Goal: Task Accomplishment & Management: Complete application form

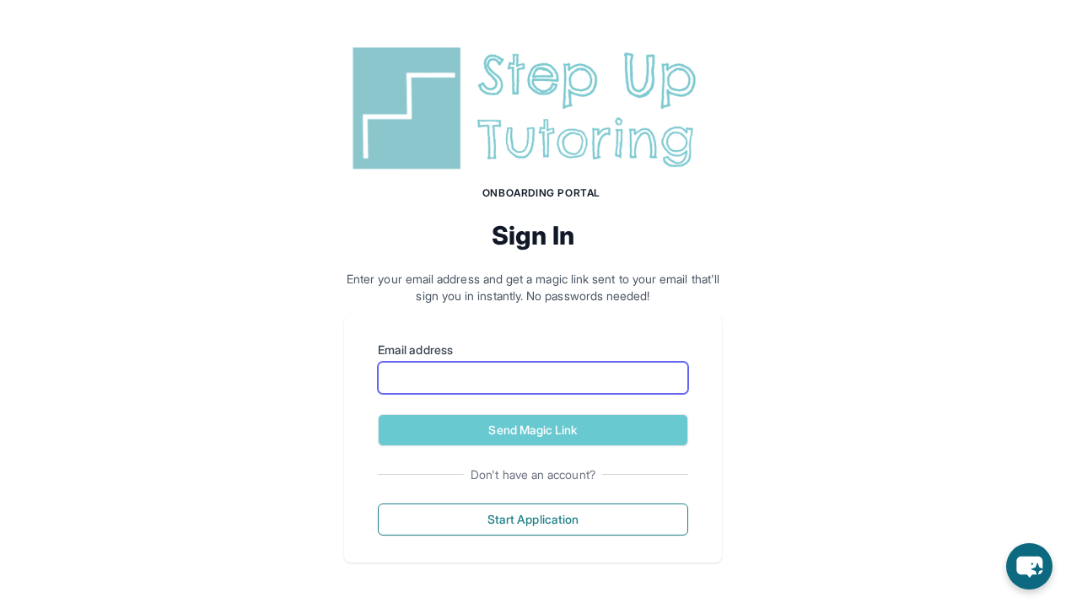
click at [437, 375] on input "Email address" at bounding box center [533, 378] width 310 height 32
type input "**********"
click at [378, 414] on button "Send Magic Link" at bounding box center [533, 430] width 310 height 32
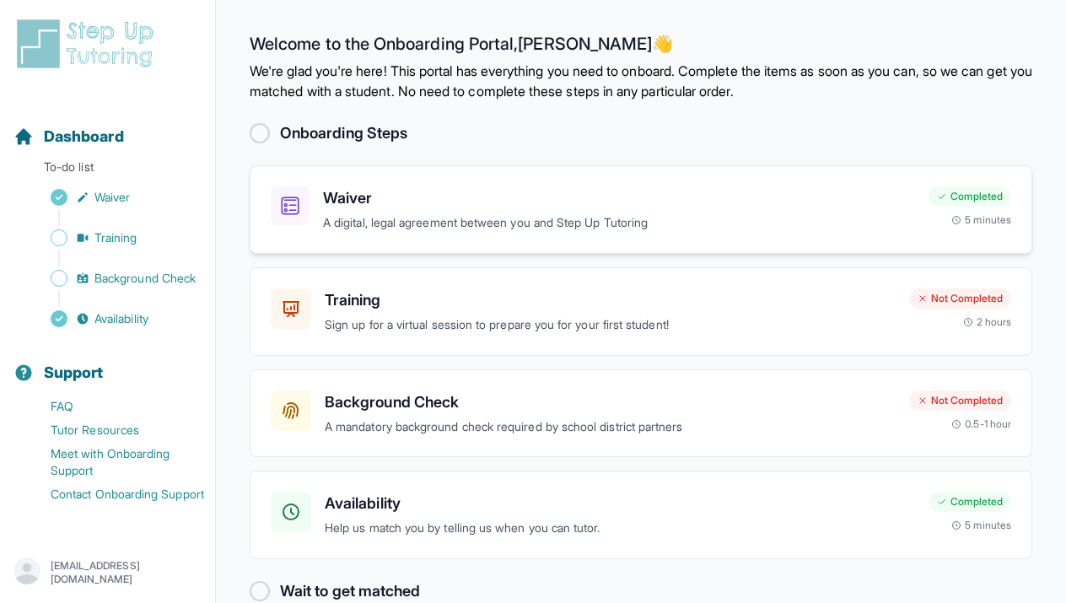
scroll to position [34, 0]
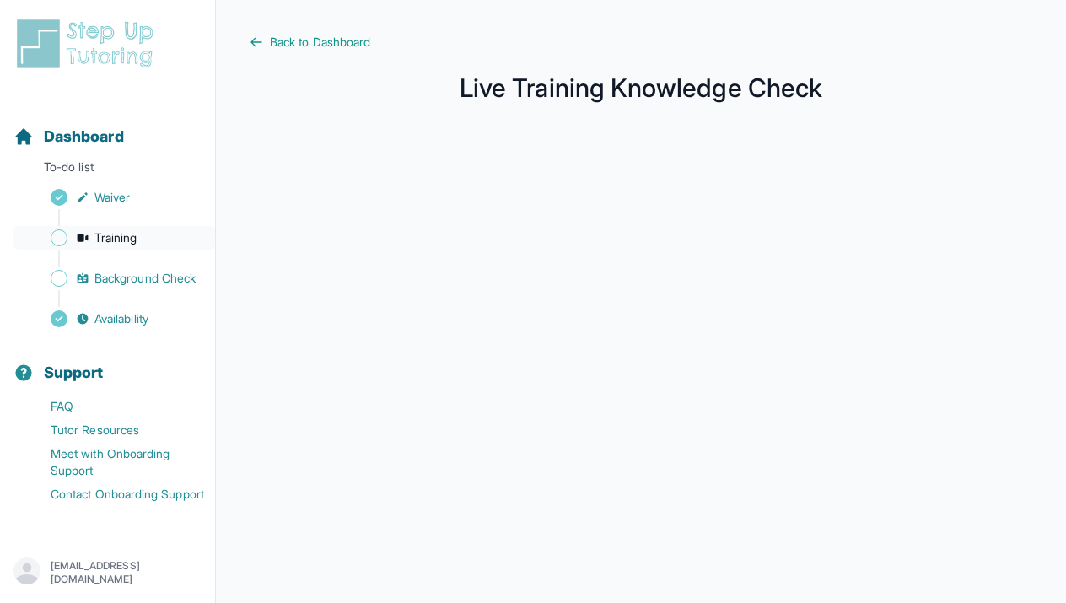
click at [96, 240] on span "Training" at bounding box center [115, 237] width 43 height 17
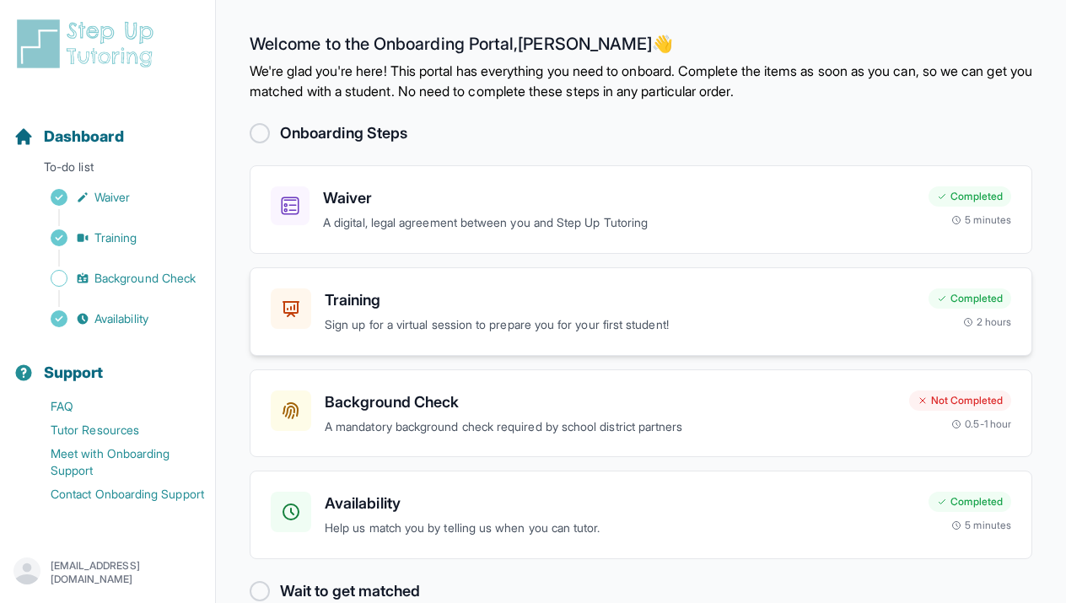
scroll to position [34, 0]
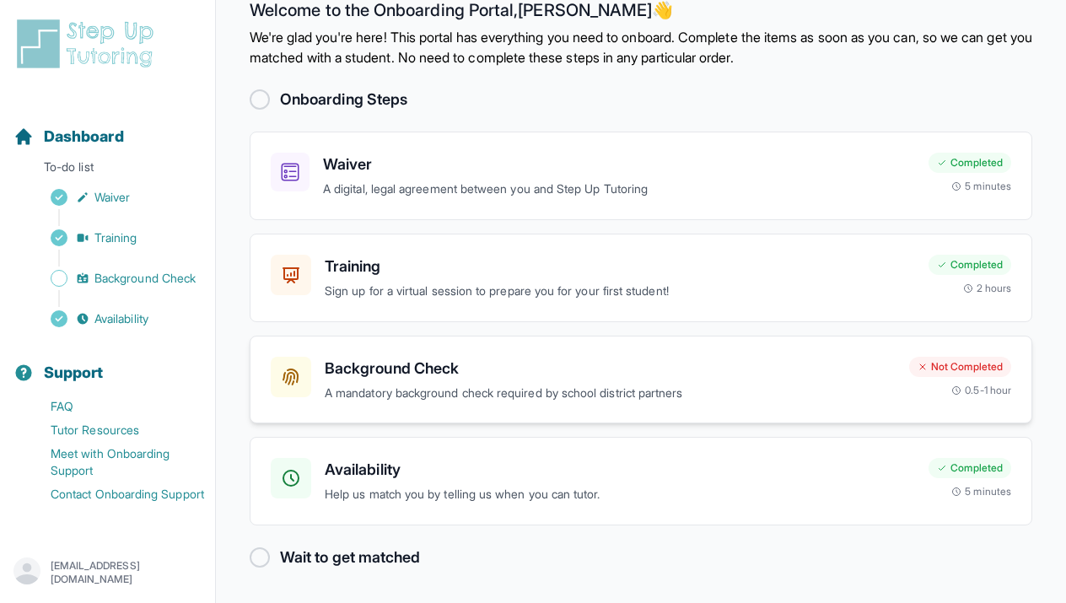
click at [412, 384] on p "A mandatory background check required by school district partners" at bounding box center [610, 393] width 571 height 19
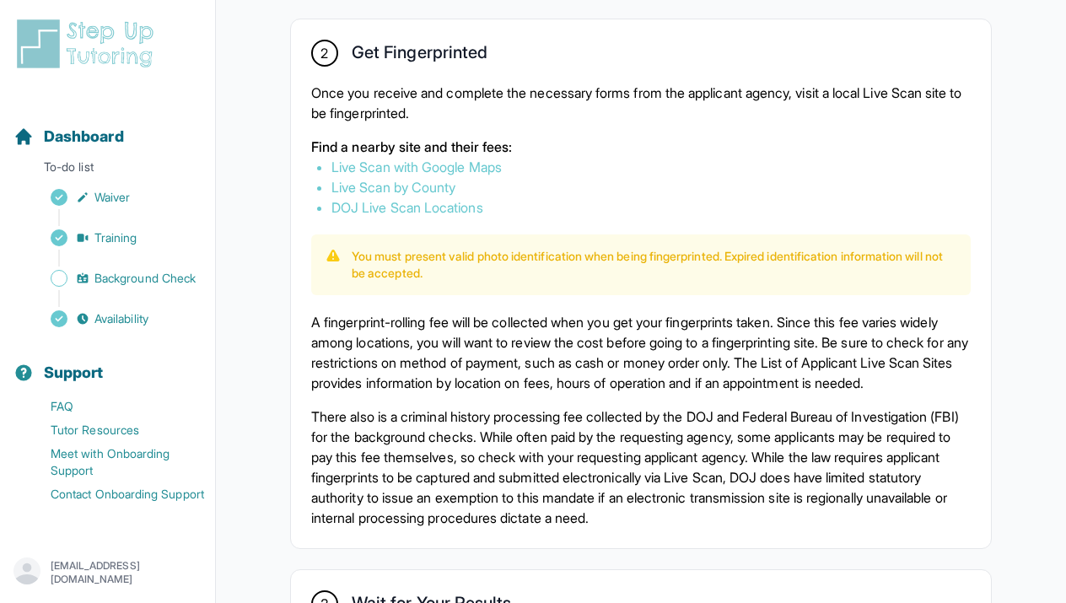
scroll to position [959, 0]
